Goal: Information Seeking & Learning: Learn about a topic

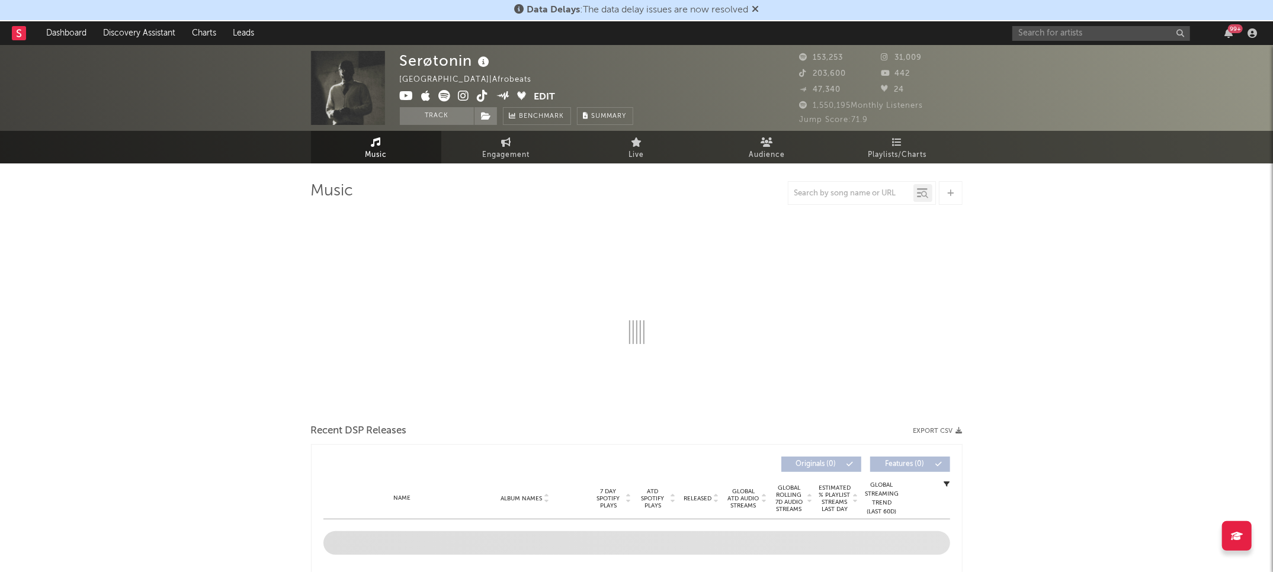
select select "6m"
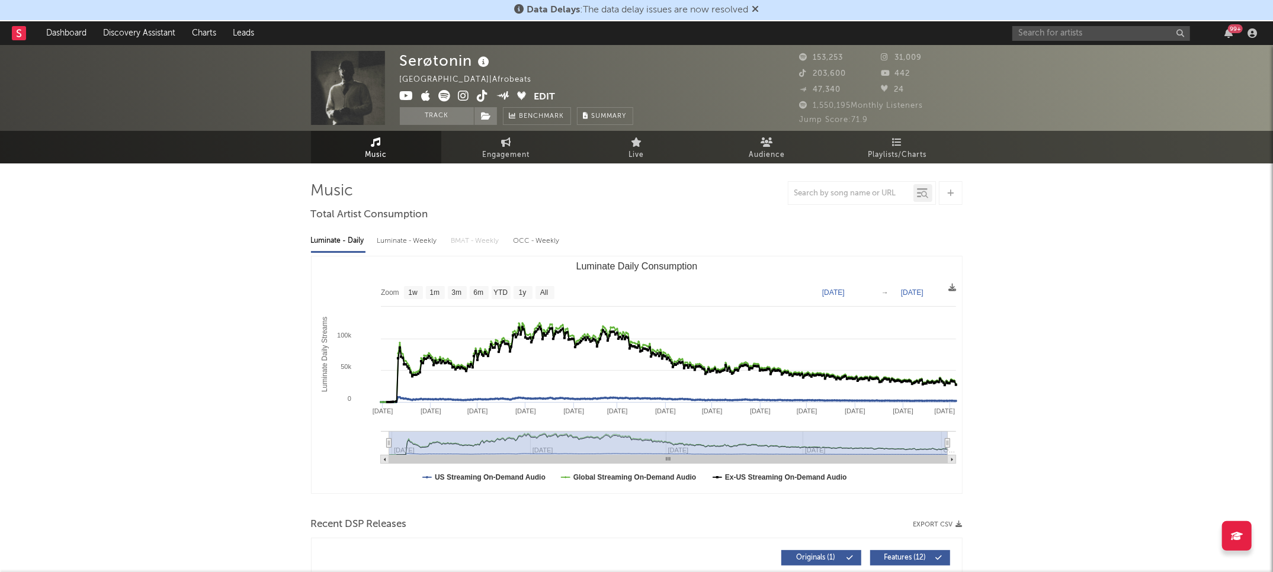
type input "[DATE]"
select select "All"
type input "[DATE]"
drag, startPoint x: 670, startPoint y: 444, endPoint x: 391, endPoint y: 447, distance: 278.5
click at [391, 447] on icon "Luminate Daily Consumption" at bounding box center [390, 443] width 5 height 9
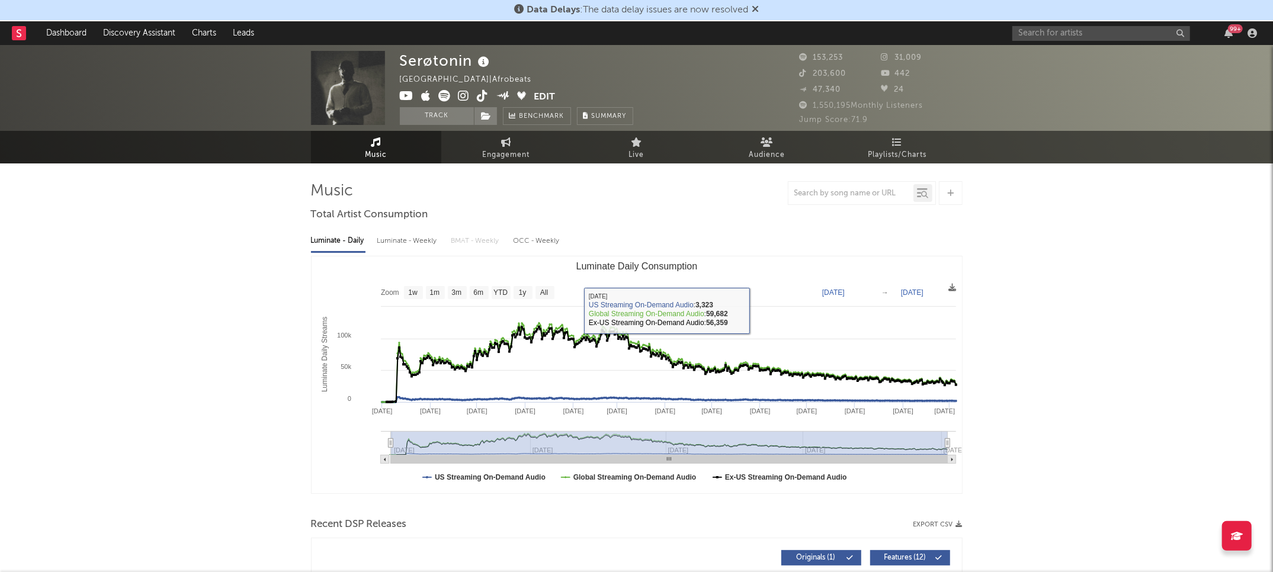
click at [422, 241] on div "Luminate - Weekly" at bounding box center [408, 241] width 62 height 20
select select "6m"
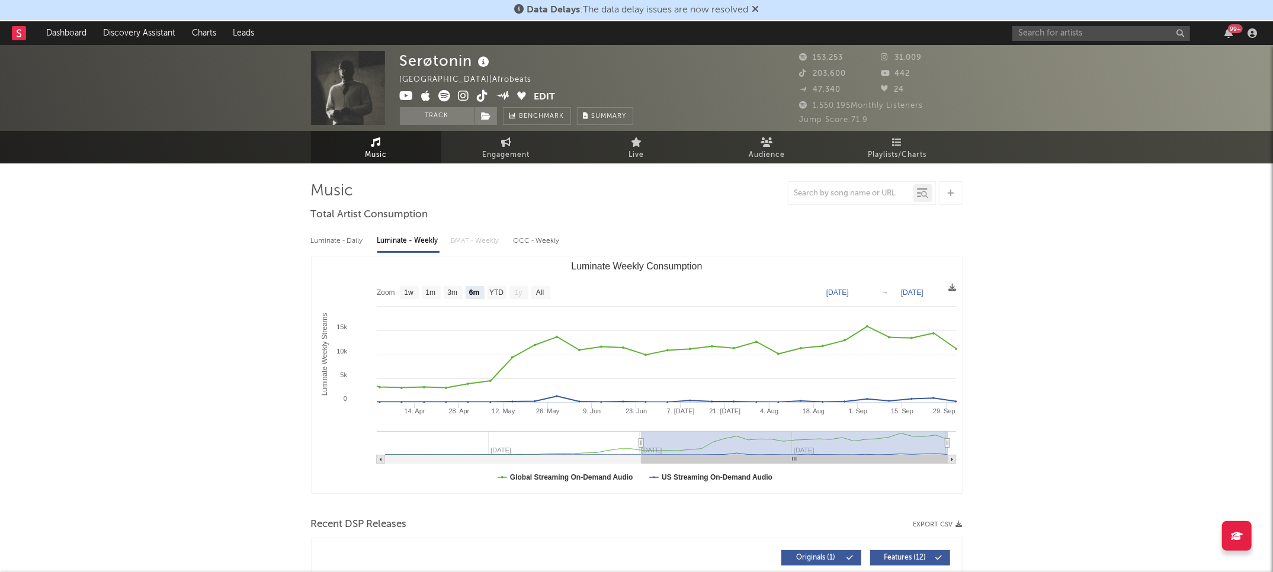
click at [346, 238] on div "Luminate - Daily" at bounding box center [338, 241] width 55 height 20
select select "6m"
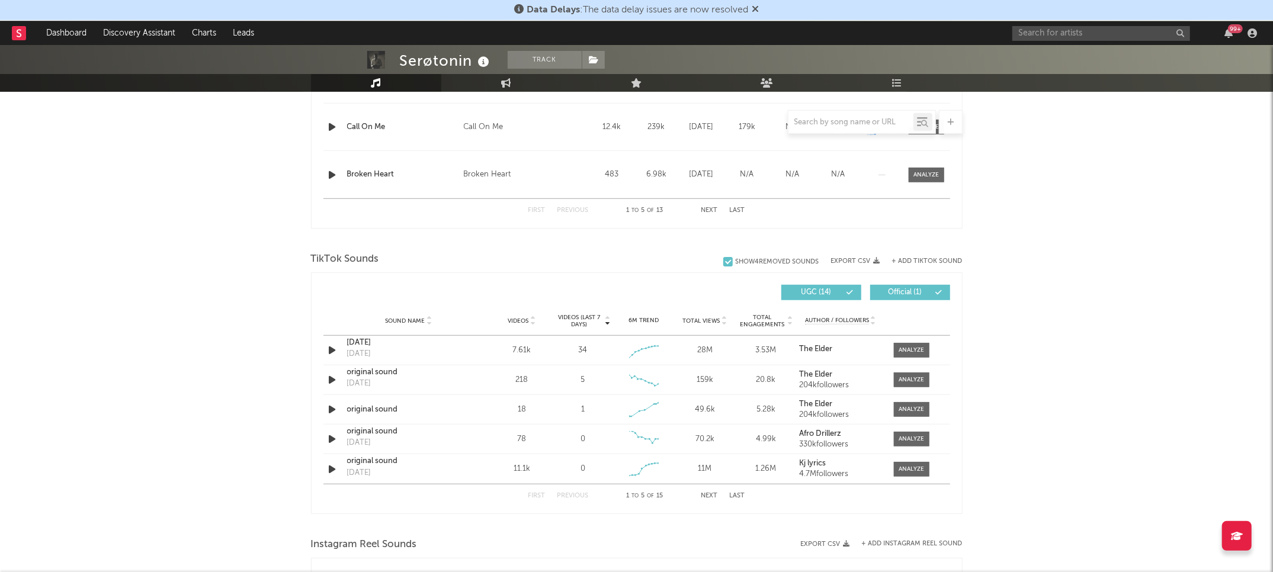
scroll to position [658, 0]
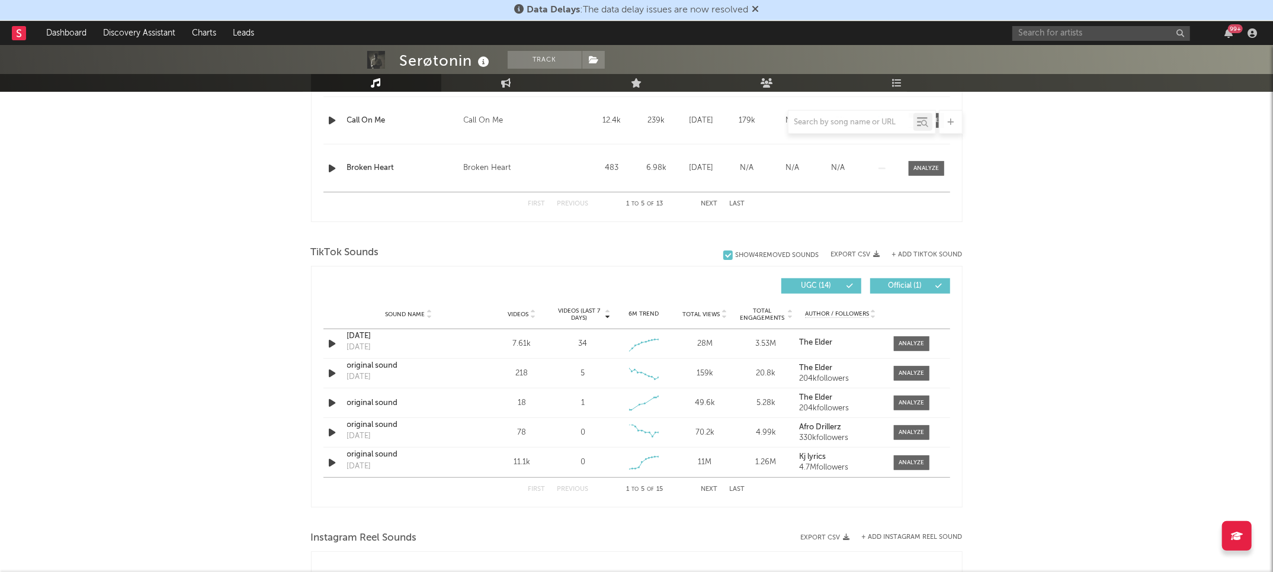
click at [693, 312] on span "Total Views" at bounding box center [701, 314] width 37 height 7
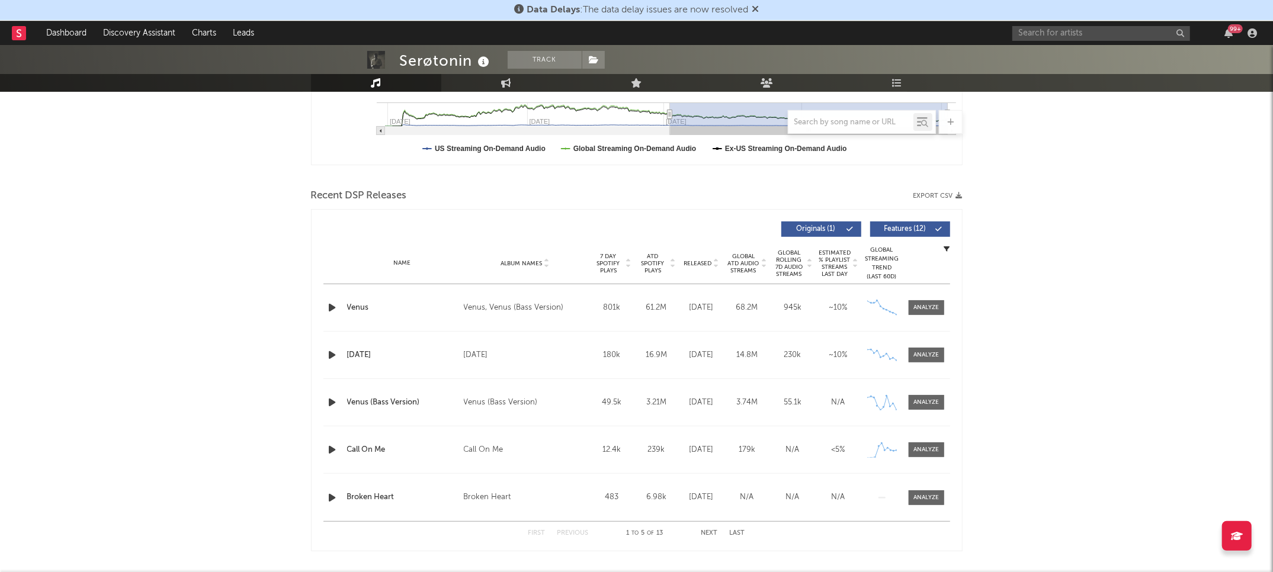
scroll to position [0, 0]
